Goal: Find specific page/section: Find specific page/section

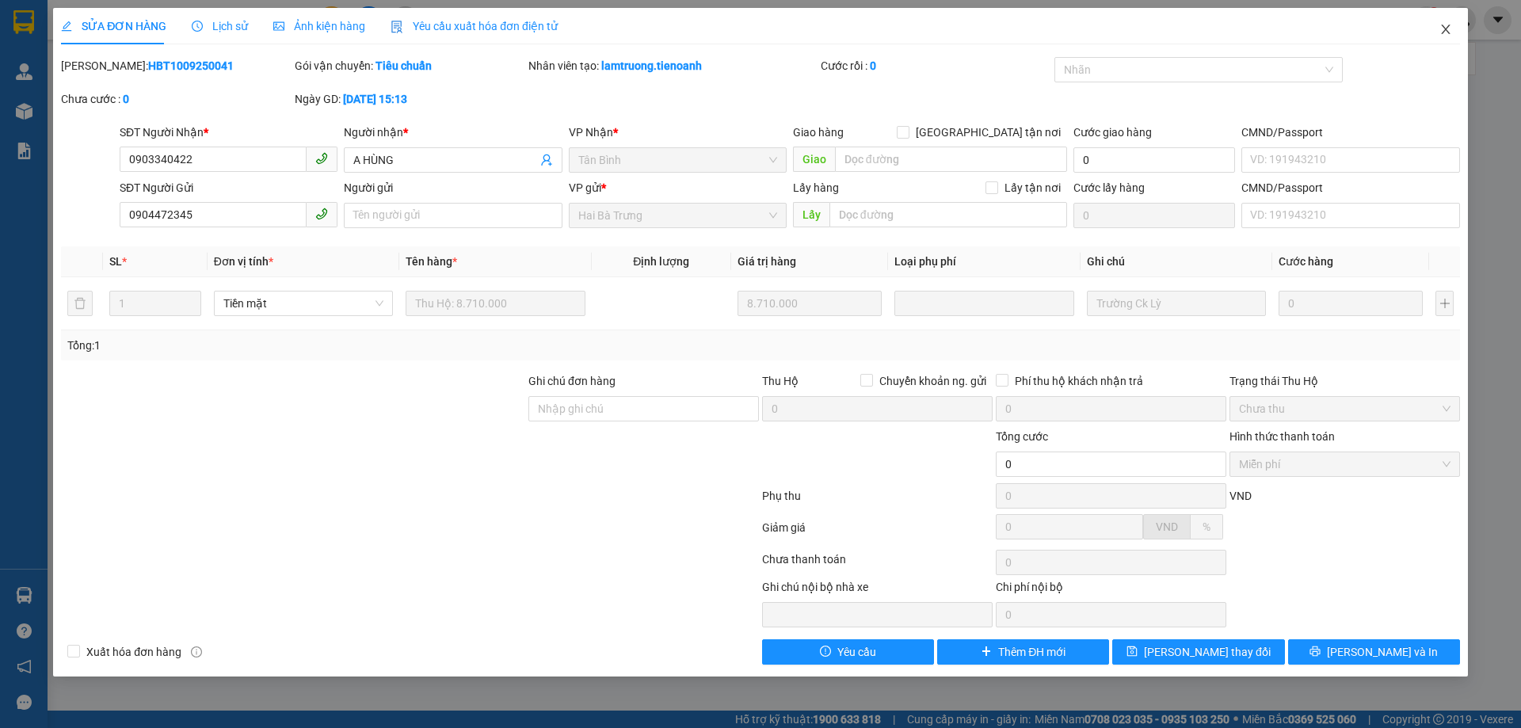
click at [1434, 29] on span "Close" at bounding box center [1446, 30] width 44 height 44
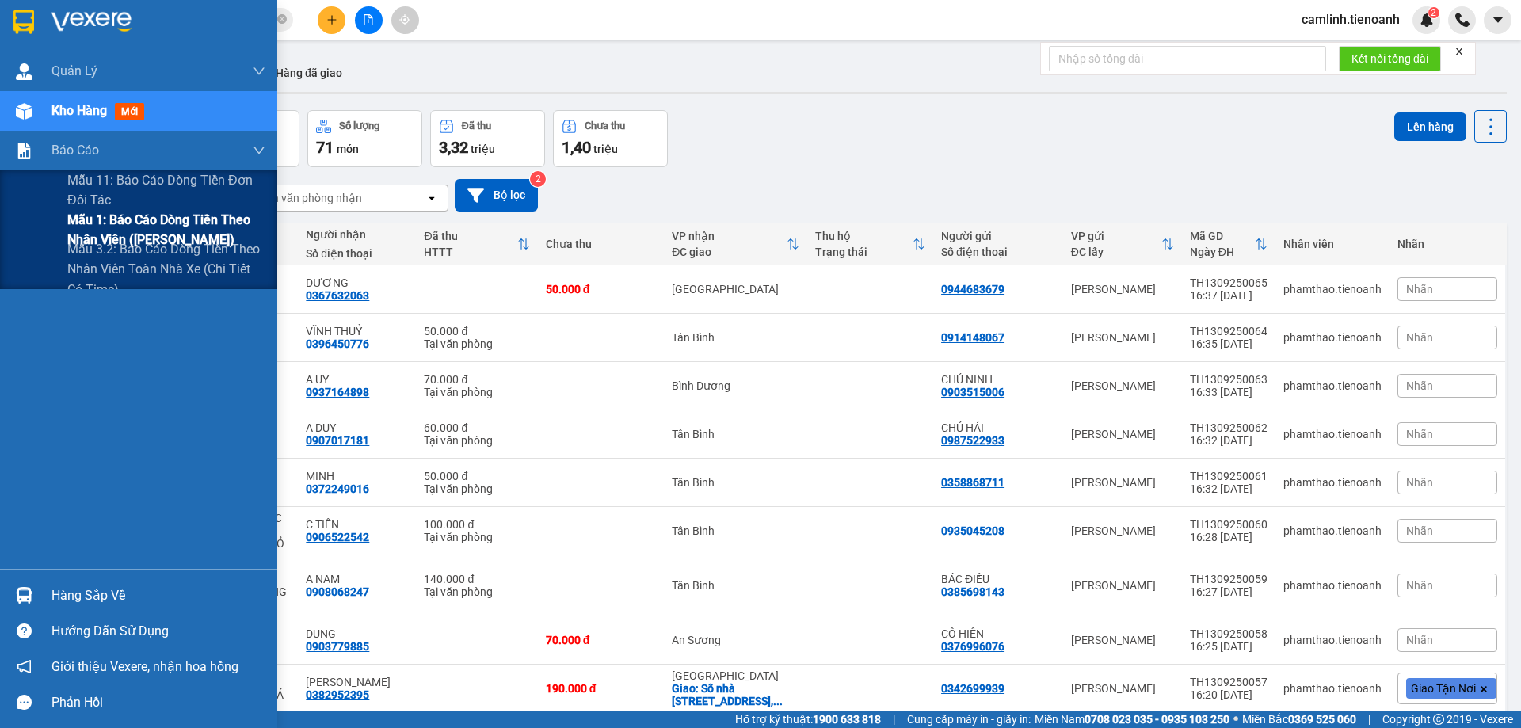
click at [116, 216] on span "Mẫu 1: Báo cáo dòng tiền theo nhân viên ([PERSON_NAME])" at bounding box center [166, 230] width 198 height 40
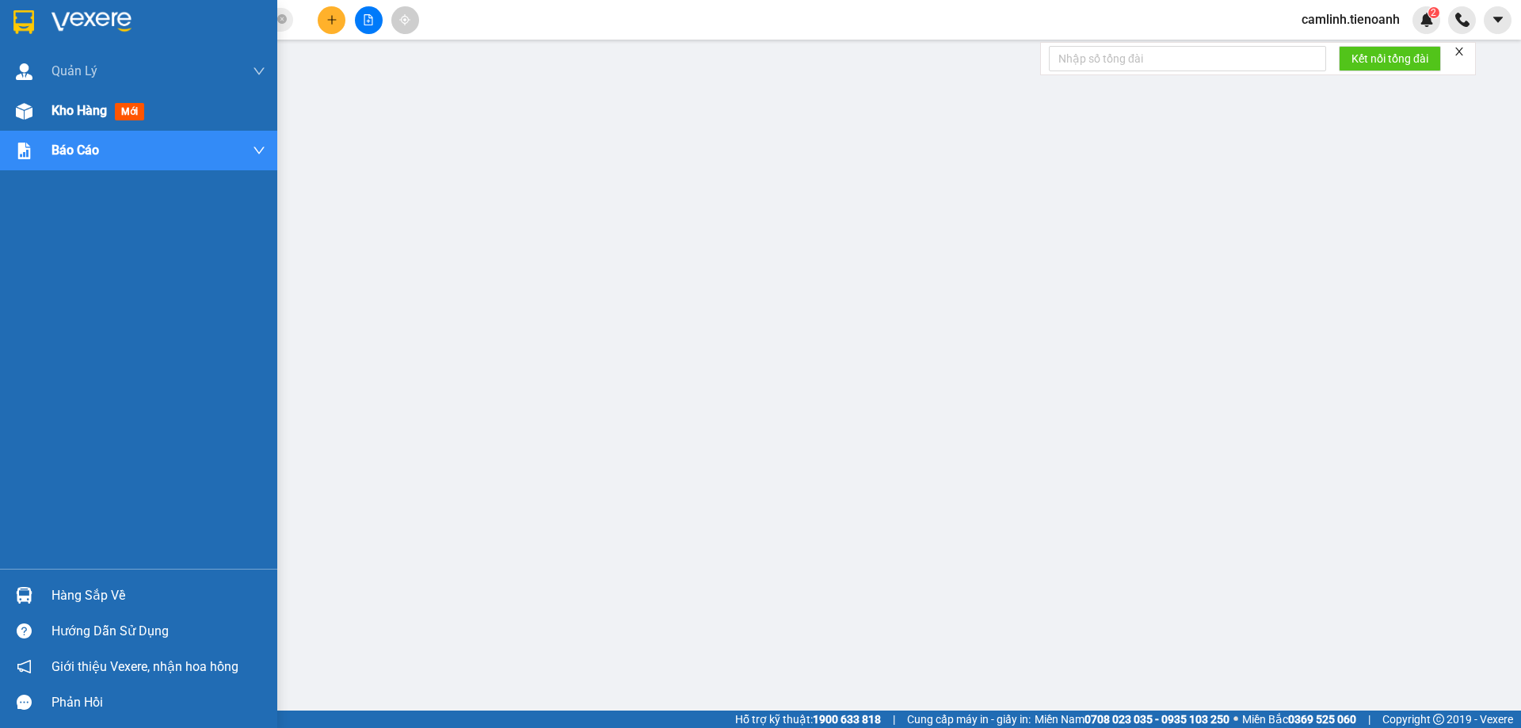
click at [17, 111] on img at bounding box center [24, 111] width 17 height 17
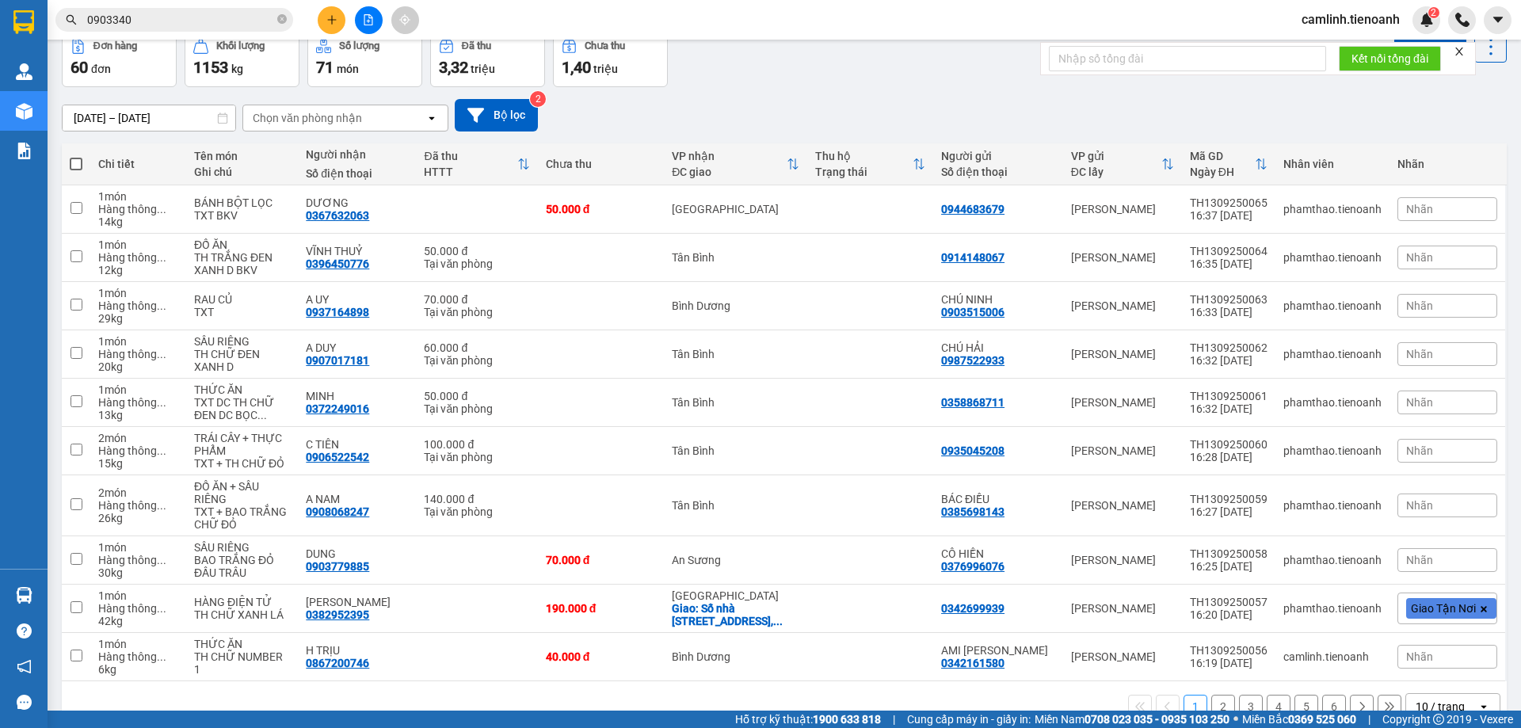
scroll to position [116, 0]
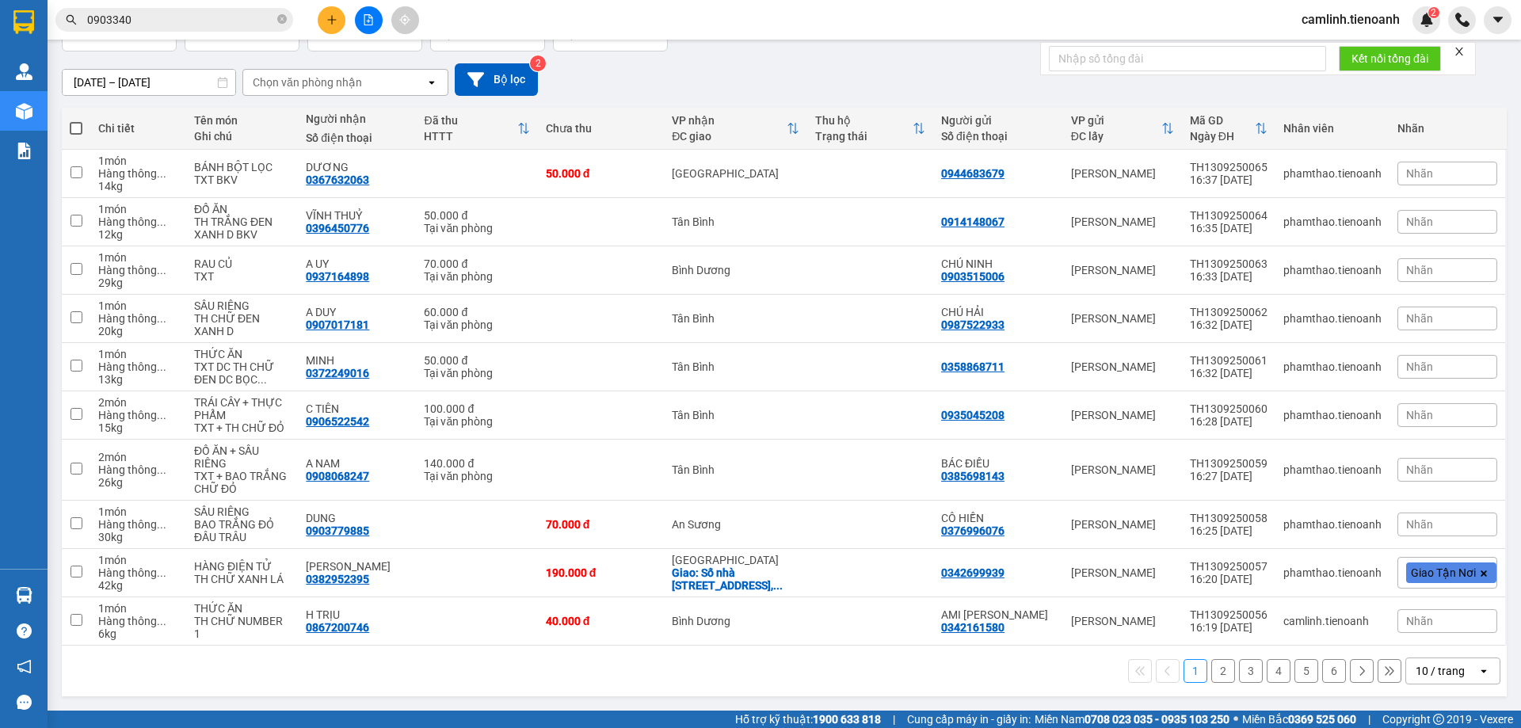
click at [1465, 52] on icon "close" at bounding box center [1459, 51] width 11 height 11
click at [1453, 659] on div "10 / trang" at bounding box center [1442, 671] width 71 height 25
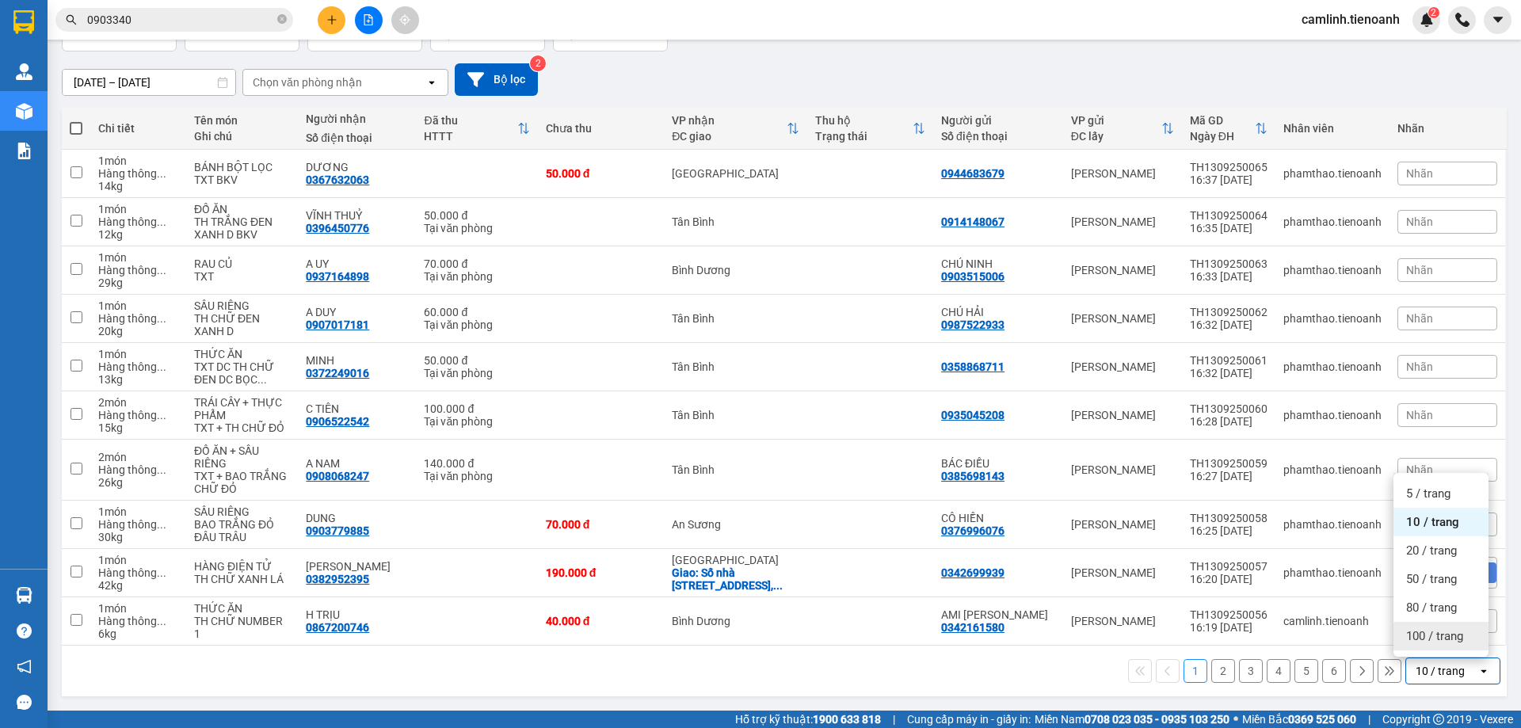
click at [1448, 625] on div "100 / trang" at bounding box center [1441, 636] width 95 height 29
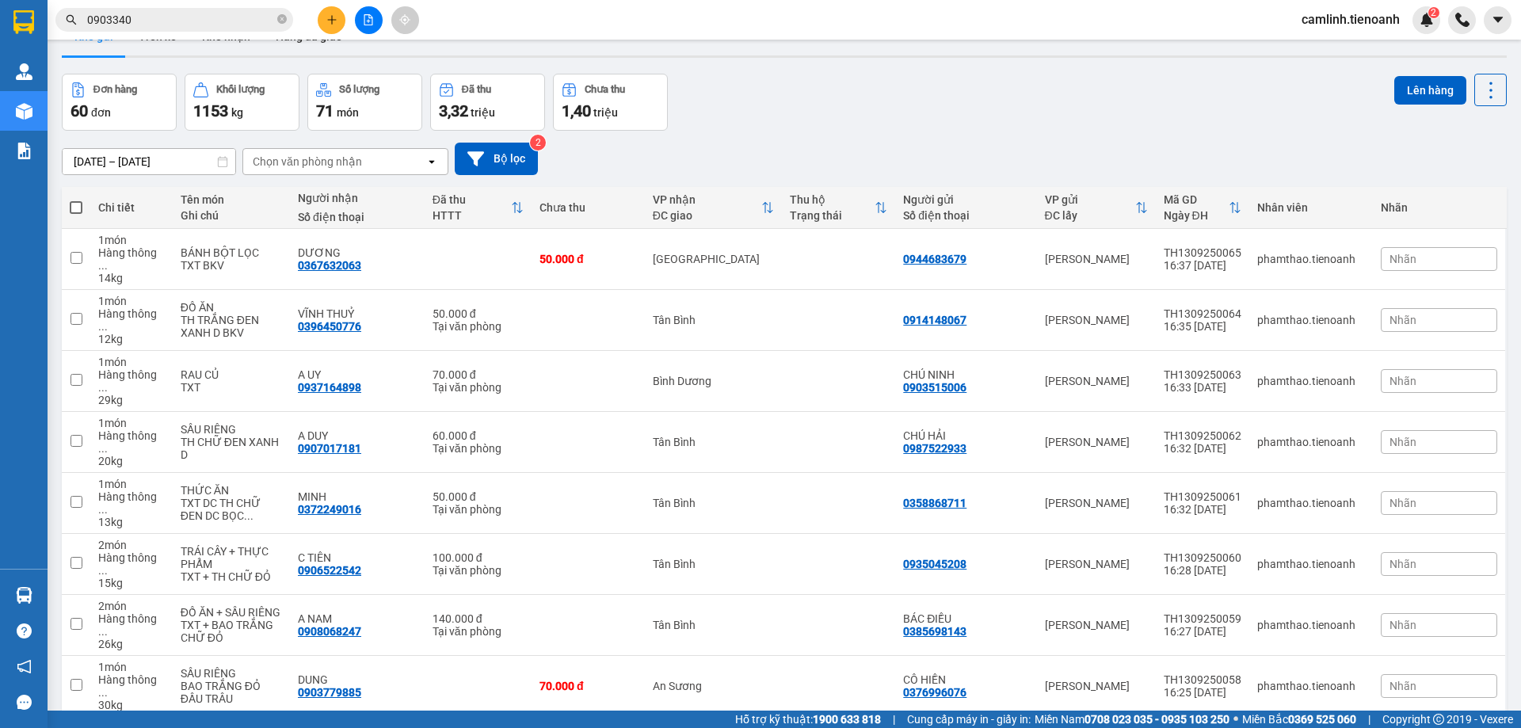
scroll to position [0, 0]
